Goal: Task Accomplishment & Management: Manage account settings

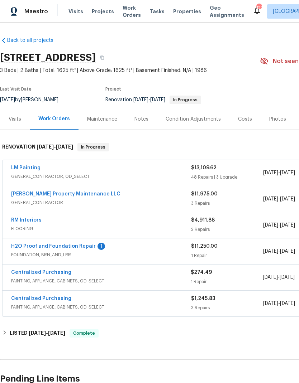
click at [25, 169] on link "LM Painting" at bounding box center [25, 167] width 29 height 5
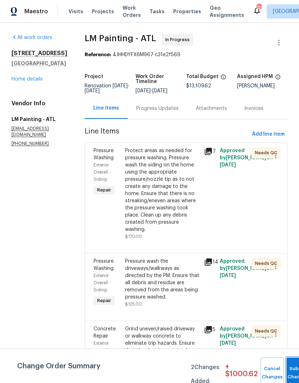
click at [291, 368] on button "Submit Changes" at bounding box center [297, 373] width 23 height 31
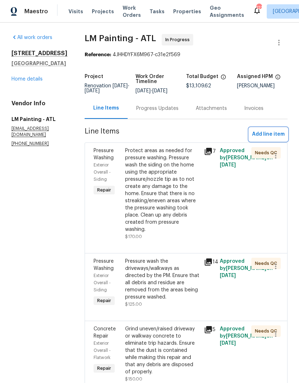
click at [267, 139] on span "Add line item" at bounding box center [268, 134] width 33 height 9
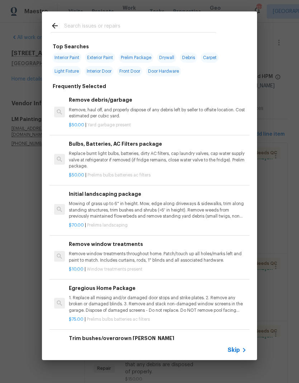
click at [127, 22] on input "text" at bounding box center [140, 26] width 152 height 11
type input "Driveway"
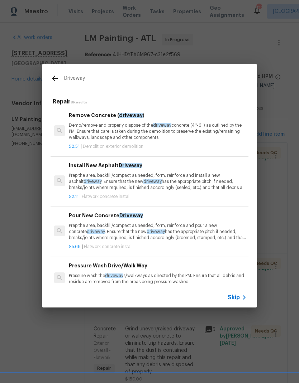
click at [146, 233] on span "driveway" at bounding box center [155, 231] width 18 height 4
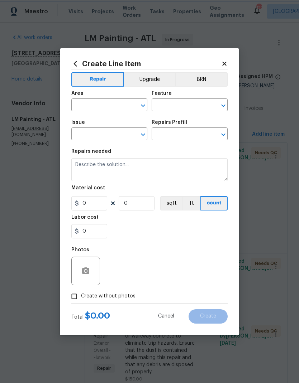
type input "Flatwork"
type input "Concrete Install"
type input "Pour New Concrete Driveway $5.68"
type textarea "Prep the area, backfill/compact as needed, form, reinforce and pour a new concr…"
type input "5.68"
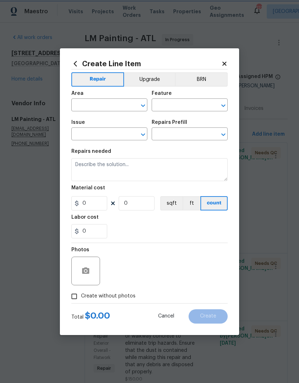
type input "1"
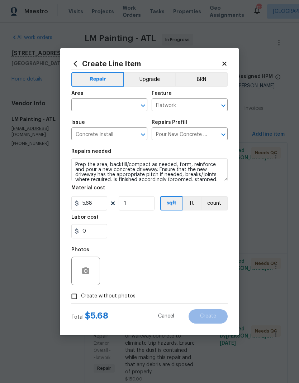
click at [99, 102] on input "text" at bounding box center [99, 105] width 56 height 11
click at [106, 120] on li "Front" at bounding box center [109, 122] width 76 height 12
type input "Front"
click at [97, 205] on input "5.68" at bounding box center [89, 203] width 36 height 14
type input "4995"
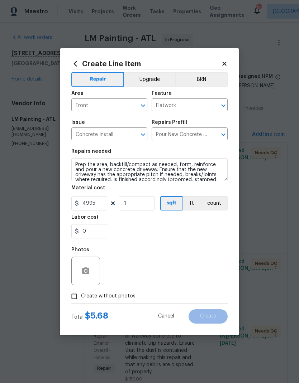
click at [116, 295] on span "Create without photos" at bounding box center [108, 296] width 54 height 8
click at [81, 295] on input "Create without photos" at bounding box center [74, 297] width 14 height 14
checkbox input "true"
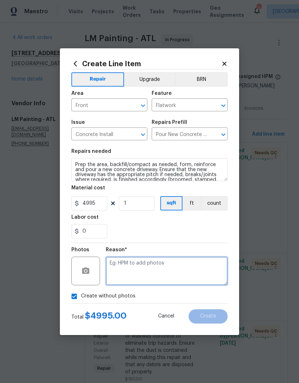
click at [155, 268] on textarea at bounding box center [167, 271] width 122 height 29
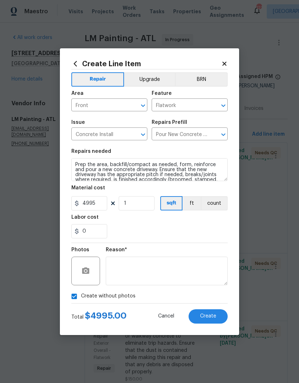
click at [208, 311] on button "Create" at bounding box center [207, 316] width 39 height 14
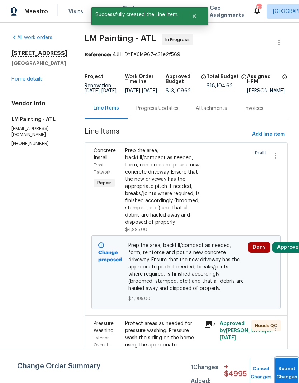
click at [284, 371] on button "Submit Changes" at bounding box center [286, 373] width 23 height 31
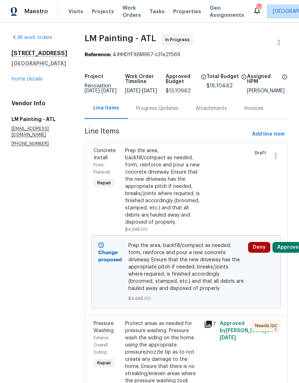
click at [231, 202] on div at bounding box center [233, 190] width 32 height 90
click at [160, 194] on div "Prep the area, backfill/compact as needed, form, reinforce and pour a new concr…" at bounding box center [162, 186] width 74 height 79
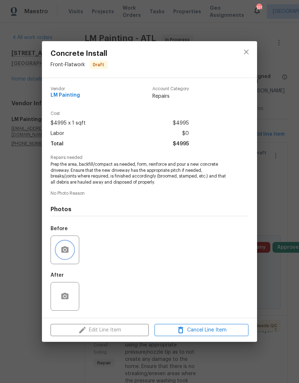
click at [69, 252] on button "button" at bounding box center [64, 249] width 17 height 17
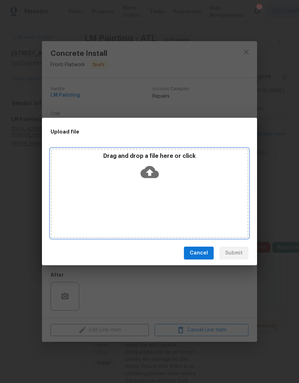
click at [185, 181] on div "Drag and drop a file here or click" at bounding box center [149, 167] width 195 height 31
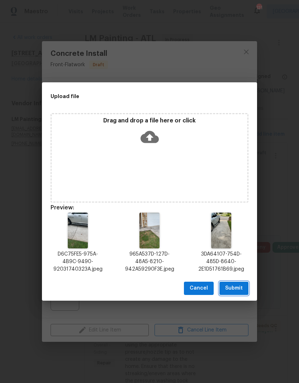
click at [239, 287] on span "Submit" at bounding box center [234, 288] width 18 height 9
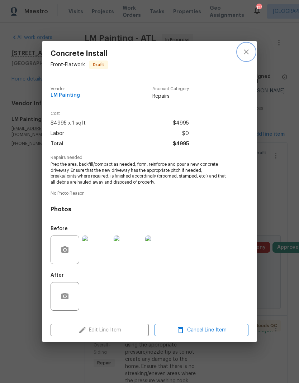
click at [246, 51] on icon "close" at bounding box center [245, 51] width 5 height 5
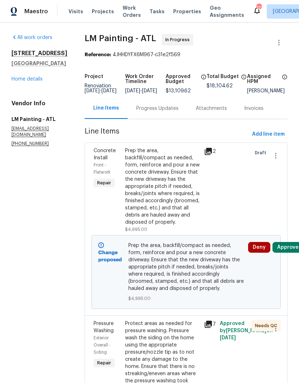
click at [34, 81] on link "Home details" at bounding box center [26, 79] width 31 height 5
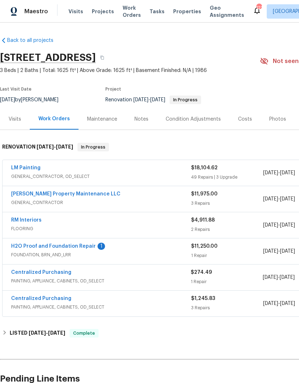
click at [68, 244] on link "H2O Proof and Foundation Repair" at bounding box center [53, 246] width 84 height 5
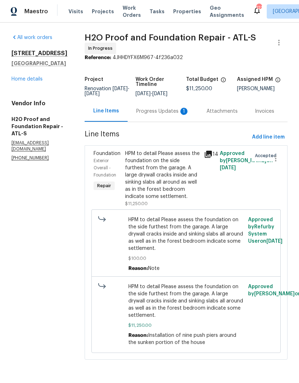
click at [140, 110] on div "Progress Updates 1" at bounding box center [162, 111] width 53 height 7
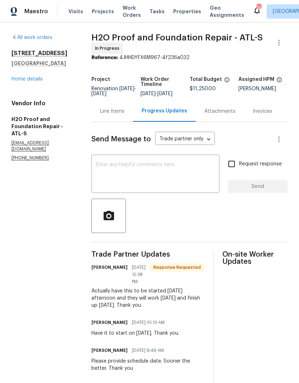
click at [33, 82] on link "Home details" at bounding box center [26, 79] width 31 height 5
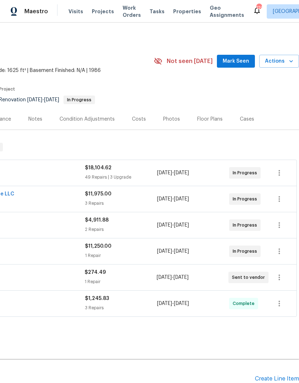
scroll to position [0, 106]
click at [136, 122] on div "Costs" at bounding box center [139, 119] width 14 height 7
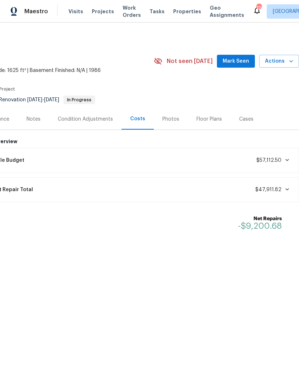
scroll to position [0, 106]
click at [233, 59] on span "Mark Seen" at bounding box center [235, 61] width 26 height 9
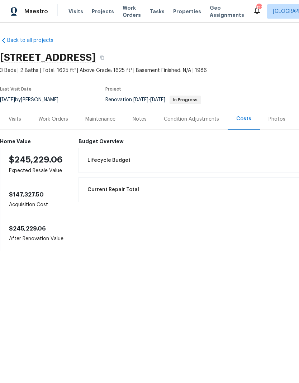
scroll to position [0, 0]
click at [52, 121] on div "Work Orders" at bounding box center [53, 119] width 30 height 7
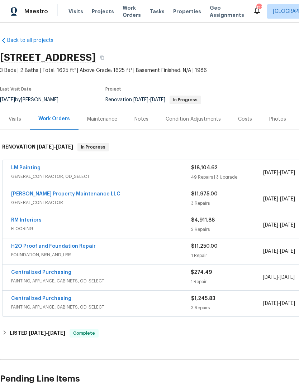
click at [134, 116] on div "Notes" at bounding box center [141, 119] width 14 height 7
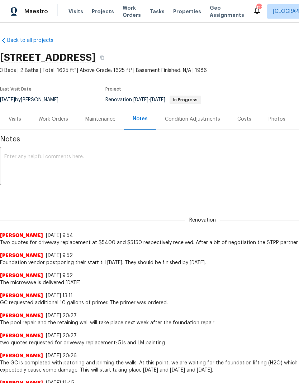
click at [53, 118] on div "Work Orders" at bounding box center [53, 119] width 30 height 7
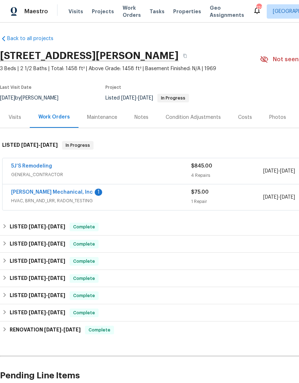
scroll to position [2, 0]
click at [53, 194] on link "JH Martin Mechanical, Inc" at bounding box center [52, 192] width 82 height 5
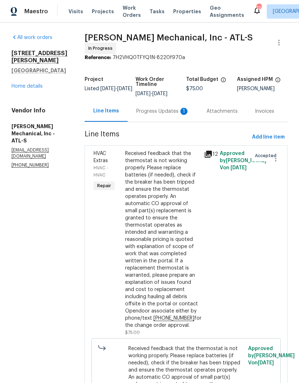
click at [162, 115] on div "Progress Updates 1" at bounding box center [162, 111] width 53 height 7
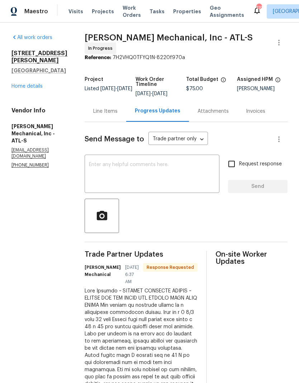
click at [117, 113] on div "Line Items" at bounding box center [105, 111] width 24 height 7
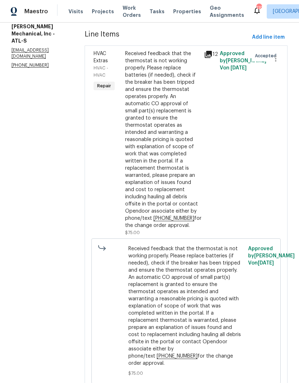
scroll to position [84, 0]
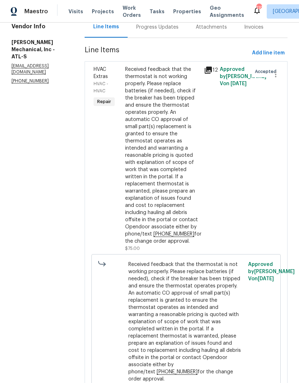
click at [172, 164] on div "Received feedback that the thermostat is not working properly. Please replace b…" at bounding box center [162, 155] width 74 height 179
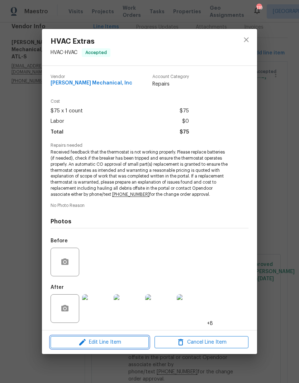
click at [110, 342] on span "Edit Line Item" at bounding box center [100, 342] width 94 height 9
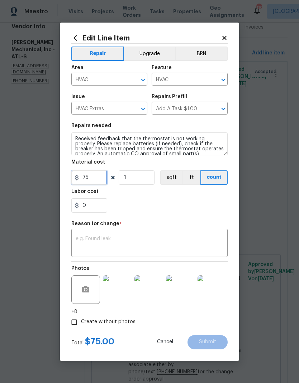
click at [82, 179] on input "75" at bounding box center [89, 177] width 36 height 14
type input "775"
click at [138, 241] on textarea at bounding box center [149, 243] width 147 height 15
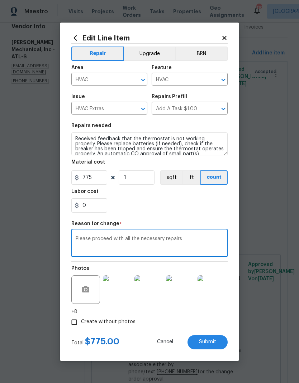
type textarea "Please proceed with all the necessary repairs"
click at [210, 343] on span "Submit" at bounding box center [207, 341] width 17 height 5
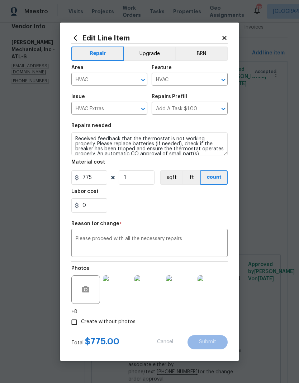
type input "75"
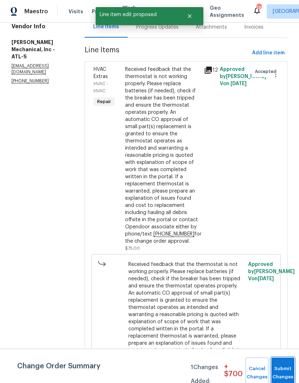
click at [281, 372] on span "Submit Changes" at bounding box center [283, 373] width 16 height 16
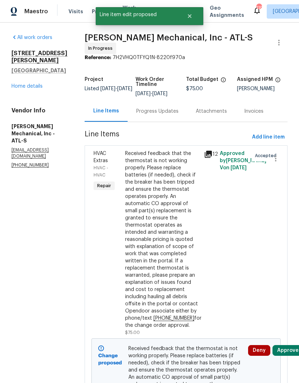
scroll to position [0, 0]
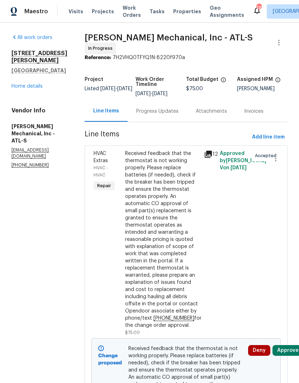
click at [24, 87] on link "Home details" at bounding box center [26, 86] width 31 height 5
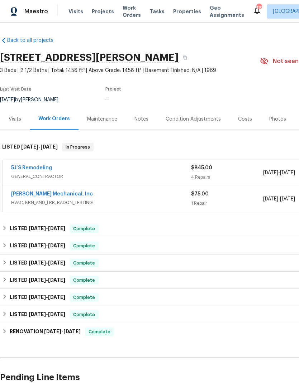
click at [104, 121] on div "Maintenance" at bounding box center [102, 119] width 30 height 7
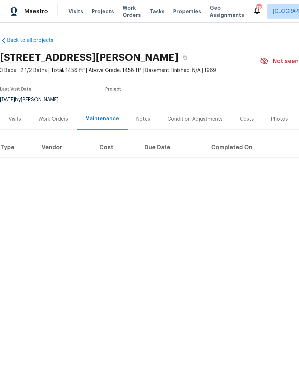
click at [141, 121] on div "Notes" at bounding box center [143, 119] width 14 height 7
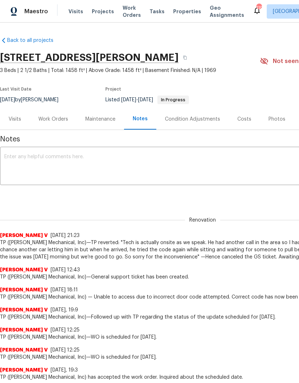
click at [111, 157] on textarea at bounding box center [202, 166] width 396 height 25
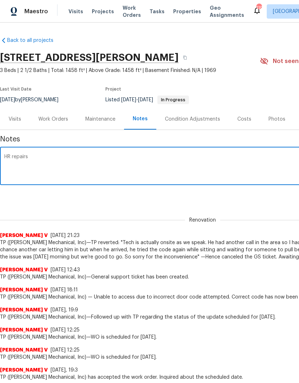
type textarea "HR"
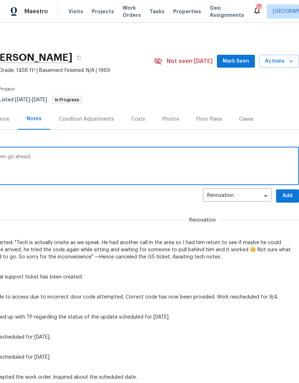
scroll to position [0, 106]
type textarea "HVAC repairs are necessary. Vendor was given go ahead."
click at [288, 193] on span "Add" at bounding box center [286, 196] width 11 height 9
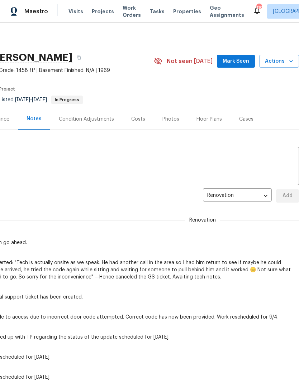
click at [242, 65] on span "Mark Seen" at bounding box center [235, 61] width 26 height 9
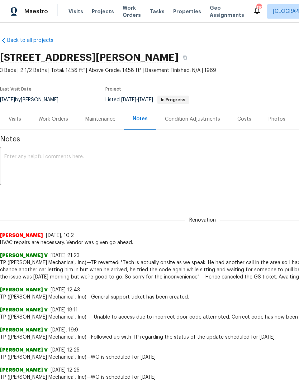
scroll to position [0, 0]
click at [50, 115] on div "Work Orders" at bounding box center [53, 118] width 47 height 21
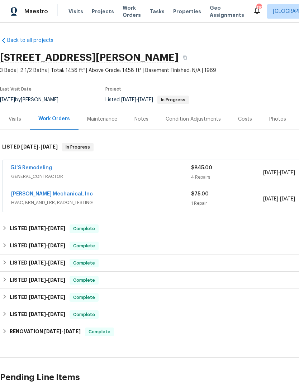
click at [33, 168] on link "5J’S Remodeling" at bounding box center [31, 167] width 41 height 5
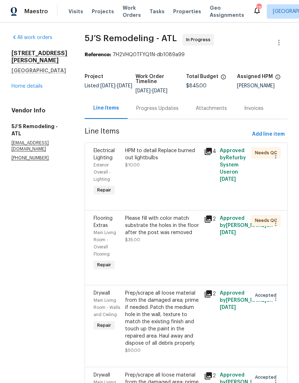
click at [152, 111] on div "Progress Updates" at bounding box center [157, 108] width 42 height 7
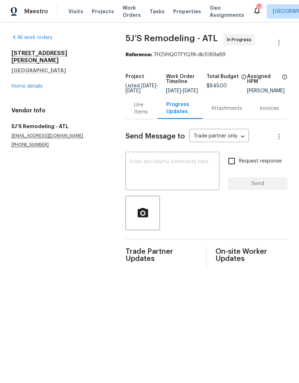
click at [172, 169] on textarea at bounding box center [172, 171] width 85 height 25
click at [233, 164] on input "Request response" at bounding box center [231, 161] width 15 height 15
checkbox input "true"
click at [170, 175] on textarea at bounding box center [172, 171] width 85 height 25
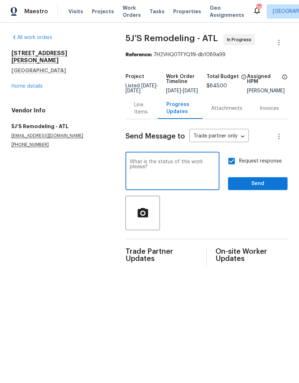
type textarea "What is the status of this work please?"
click at [256, 183] on button "Send" at bounding box center [257, 183] width 59 height 13
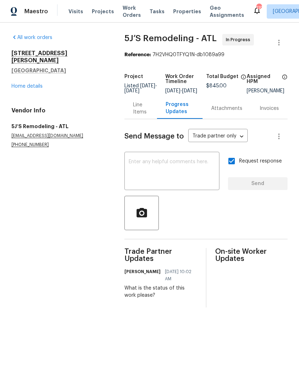
click at [33, 84] on link "Home details" at bounding box center [26, 86] width 31 height 5
